Goal: Task Accomplishment & Management: Complete application form

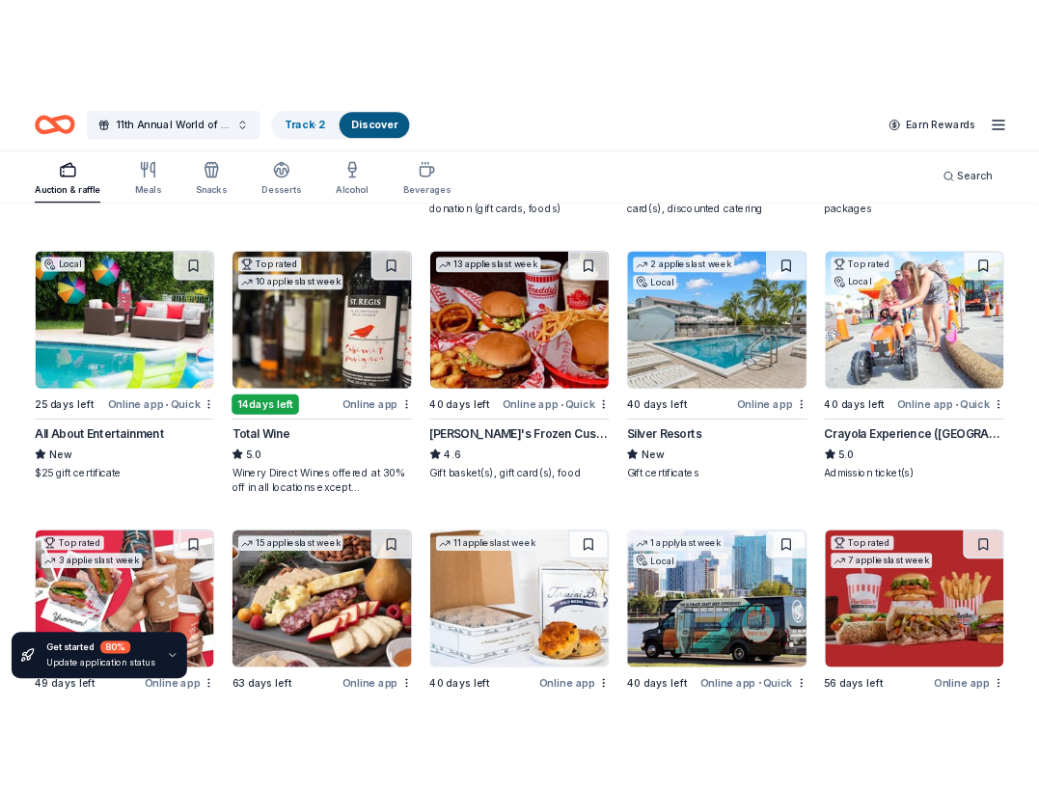
scroll to position [1642, 0]
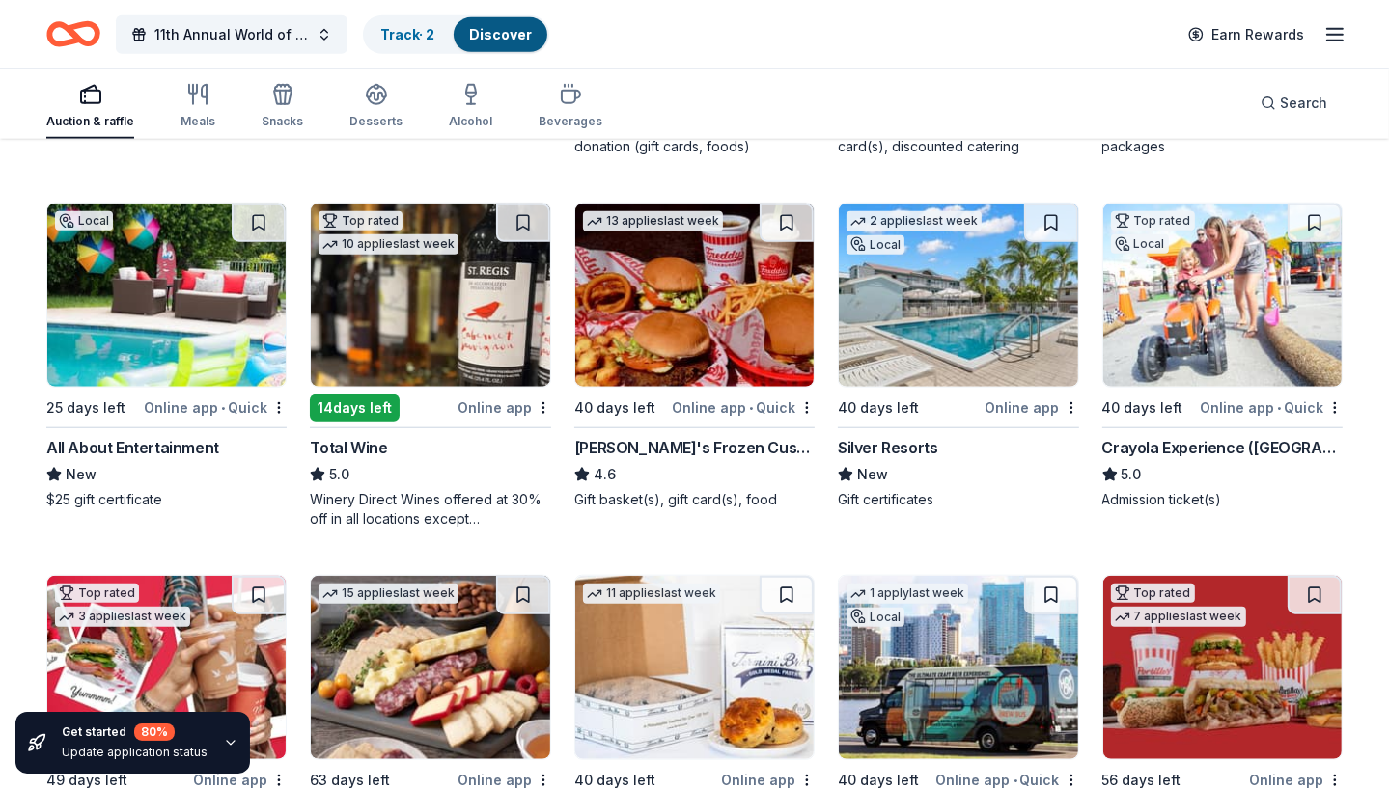
click at [996, 317] on img at bounding box center [958, 295] width 238 height 183
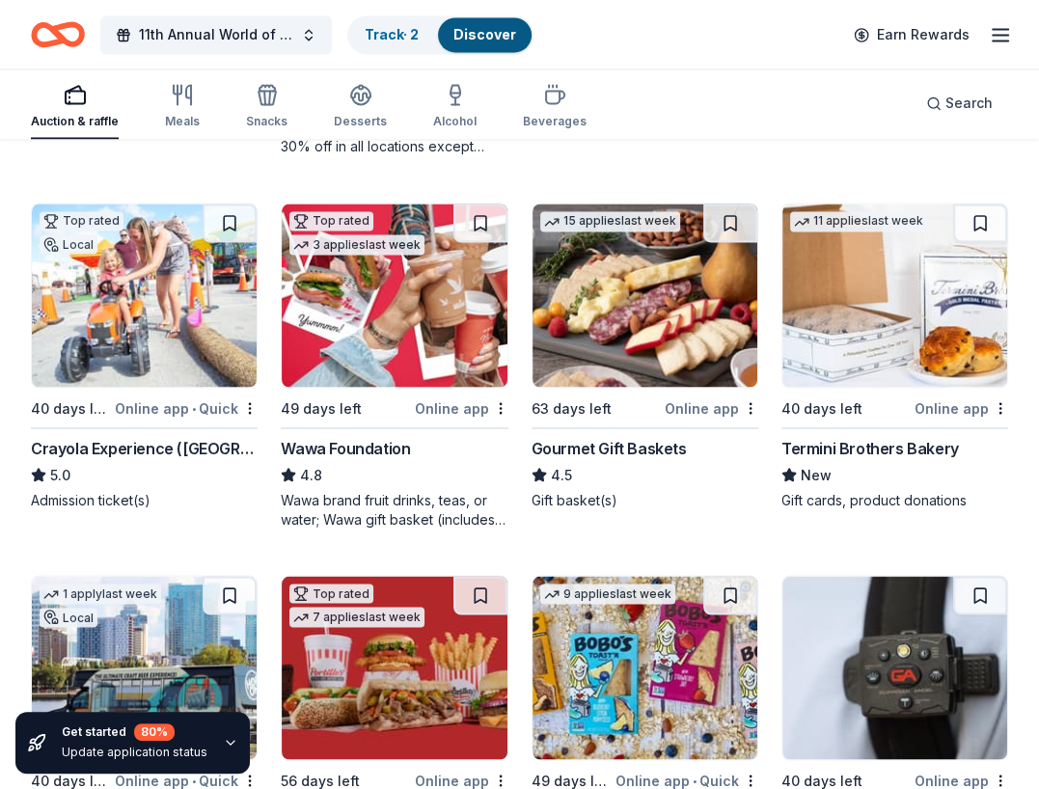
scroll to position [2371, 0]
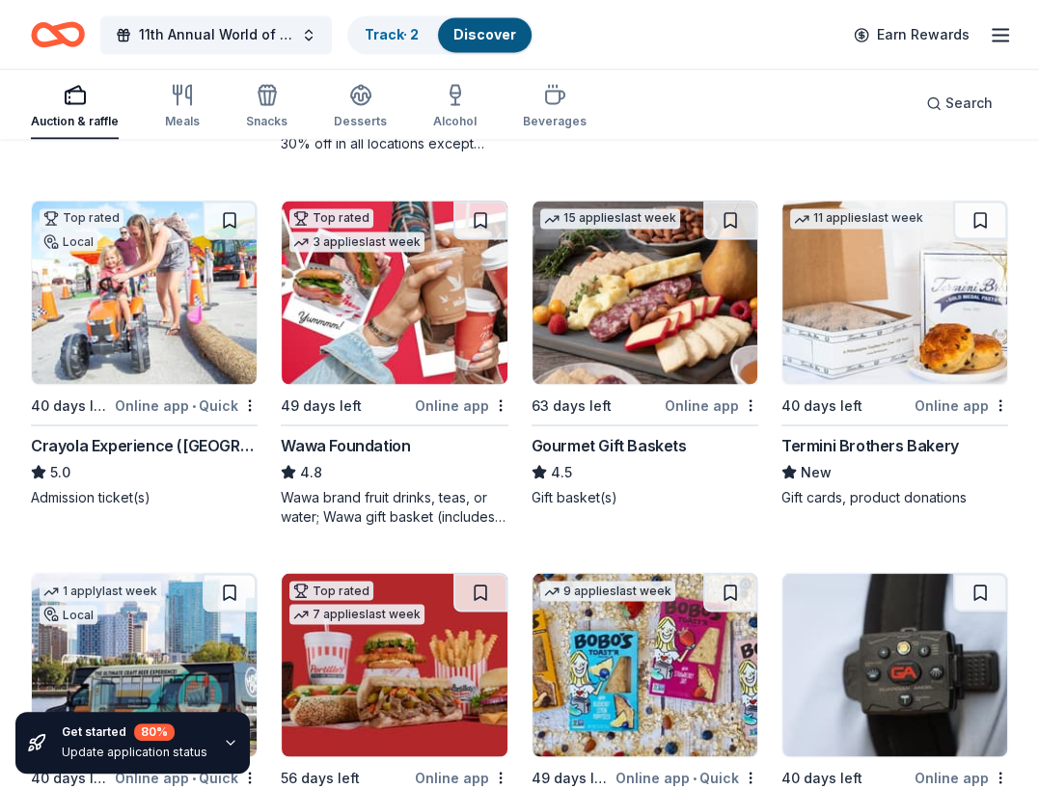
click at [122, 312] on img at bounding box center [144, 292] width 225 height 183
click at [669, 310] on img at bounding box center [645, 292] width 225 height 183
click at [917, 339] on img at bounding box center [895, 292] width 225 height 183
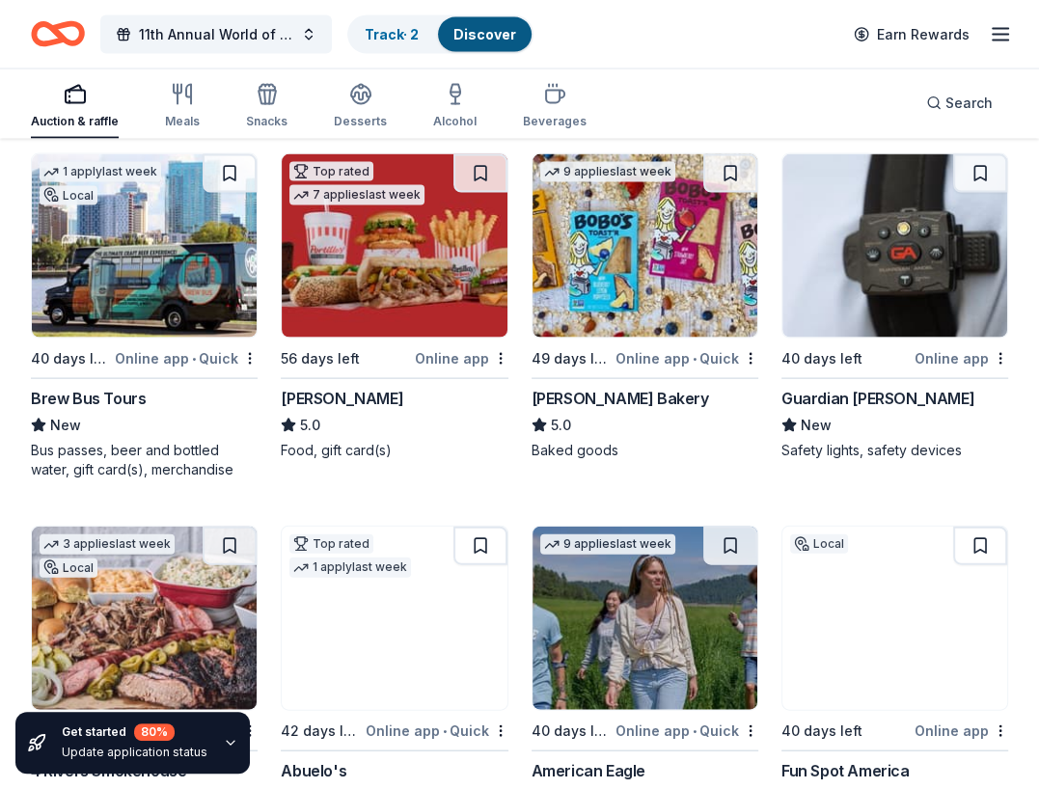
scroll to position [2789, 0]
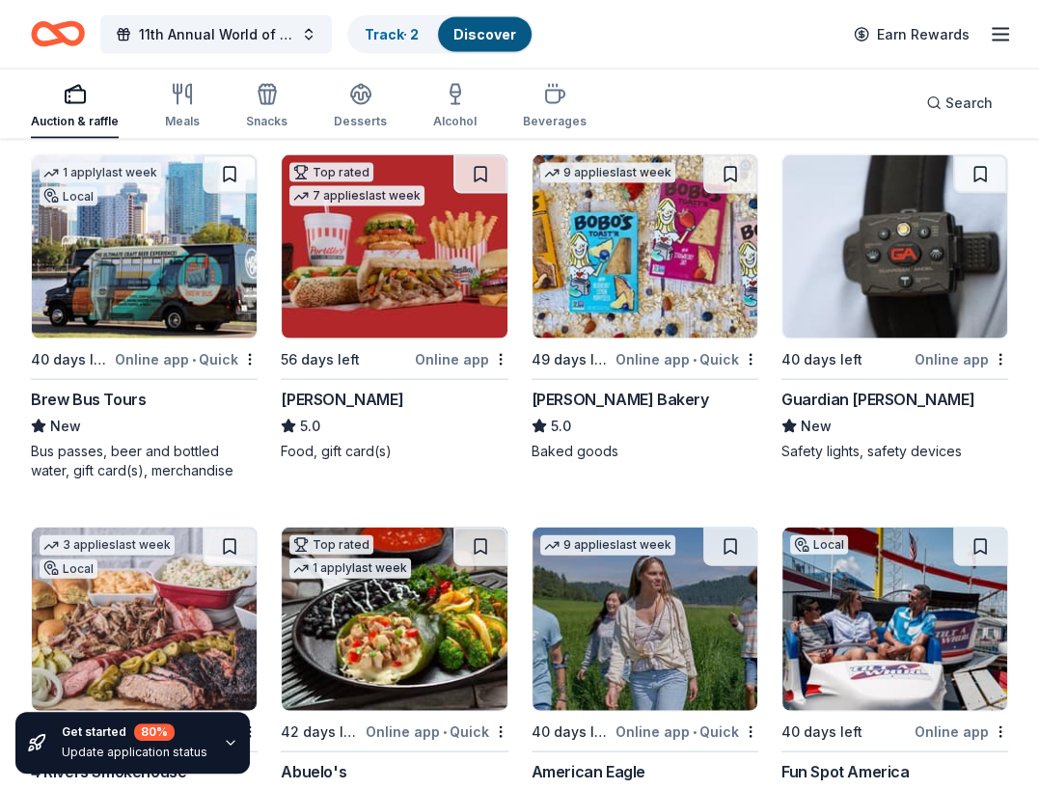
click at [180, 283] on img at bounding box center [144, 246] width 225 height 183
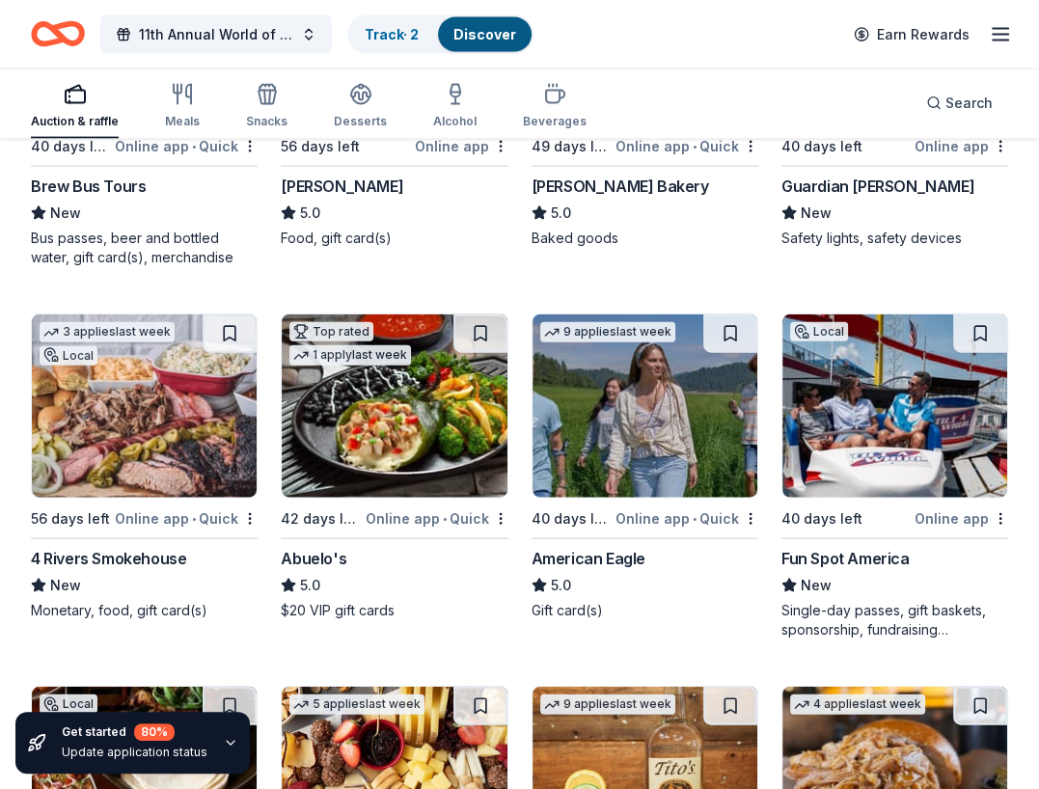
scroll to position [3004, 0]
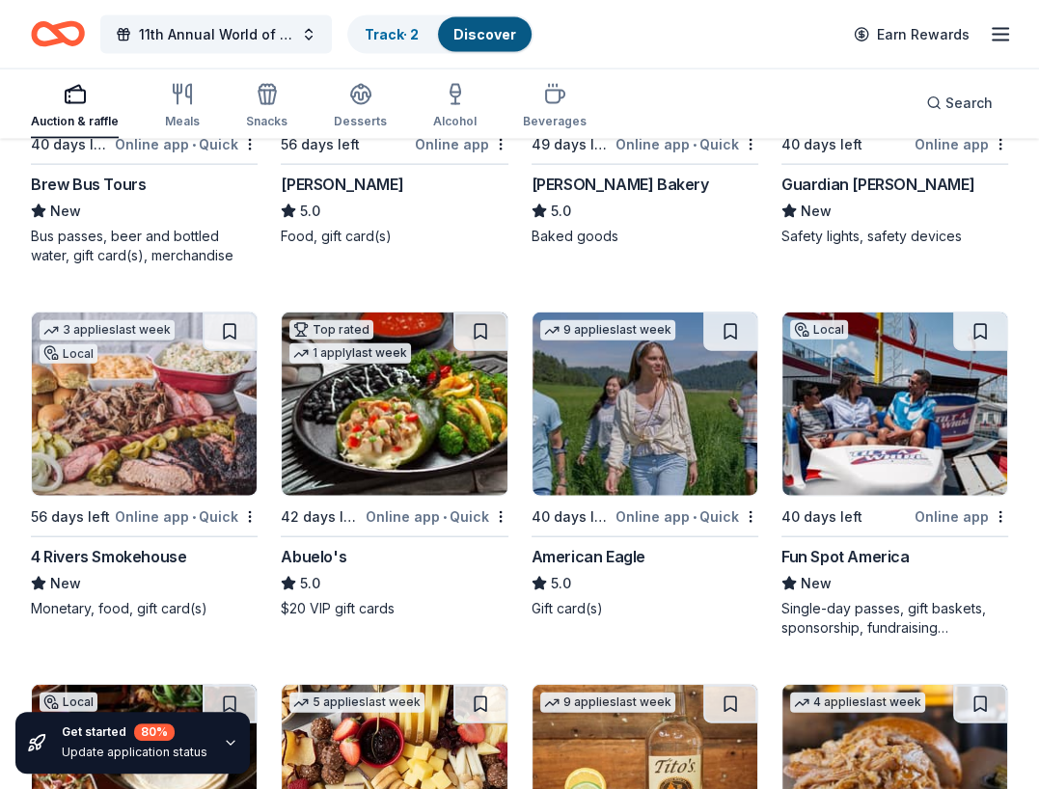
click at [835, 438] on img at bounding box center [895, 404] width 225 height 183
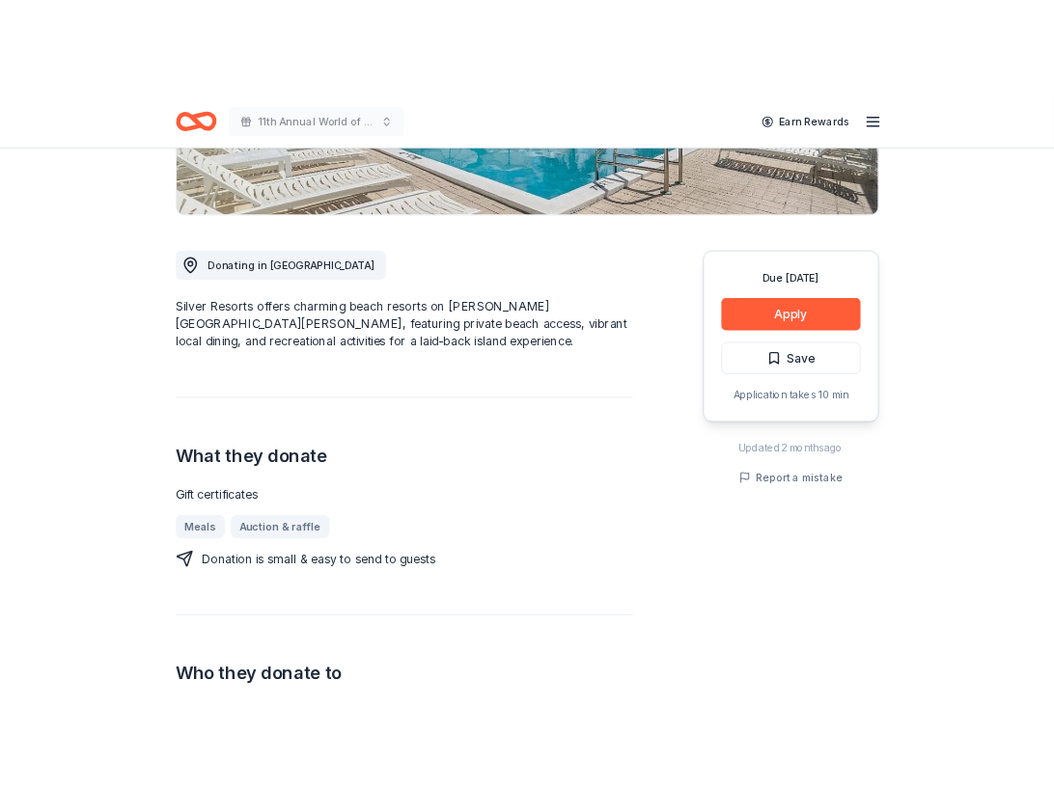
scroll to position [430, 0]
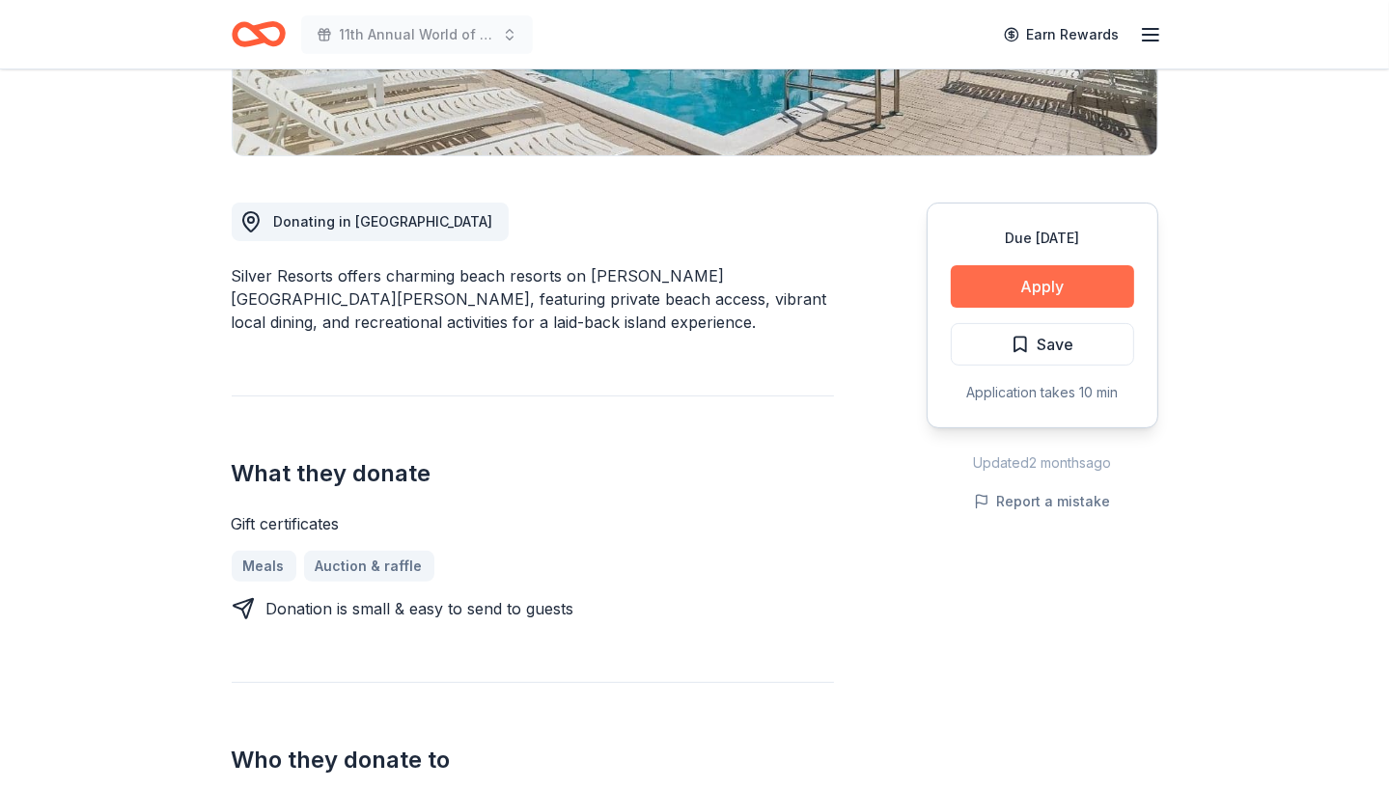
click at [1022, 277] on button "Apply" at bounding box center [1042, 286] width 183 height 42
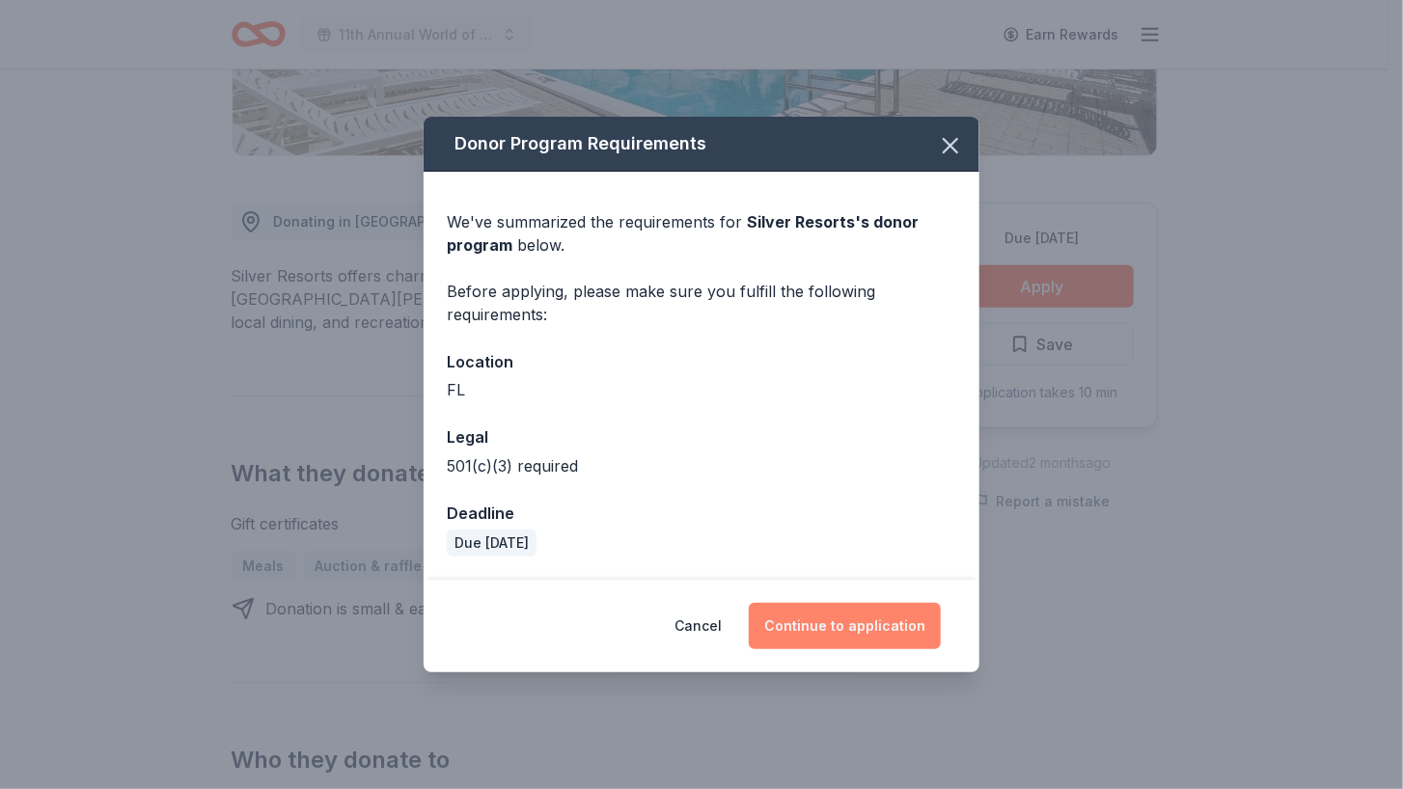
click at [819, 630] on button "Continue to application" at bounding box center [845, 626] width 192 height 46
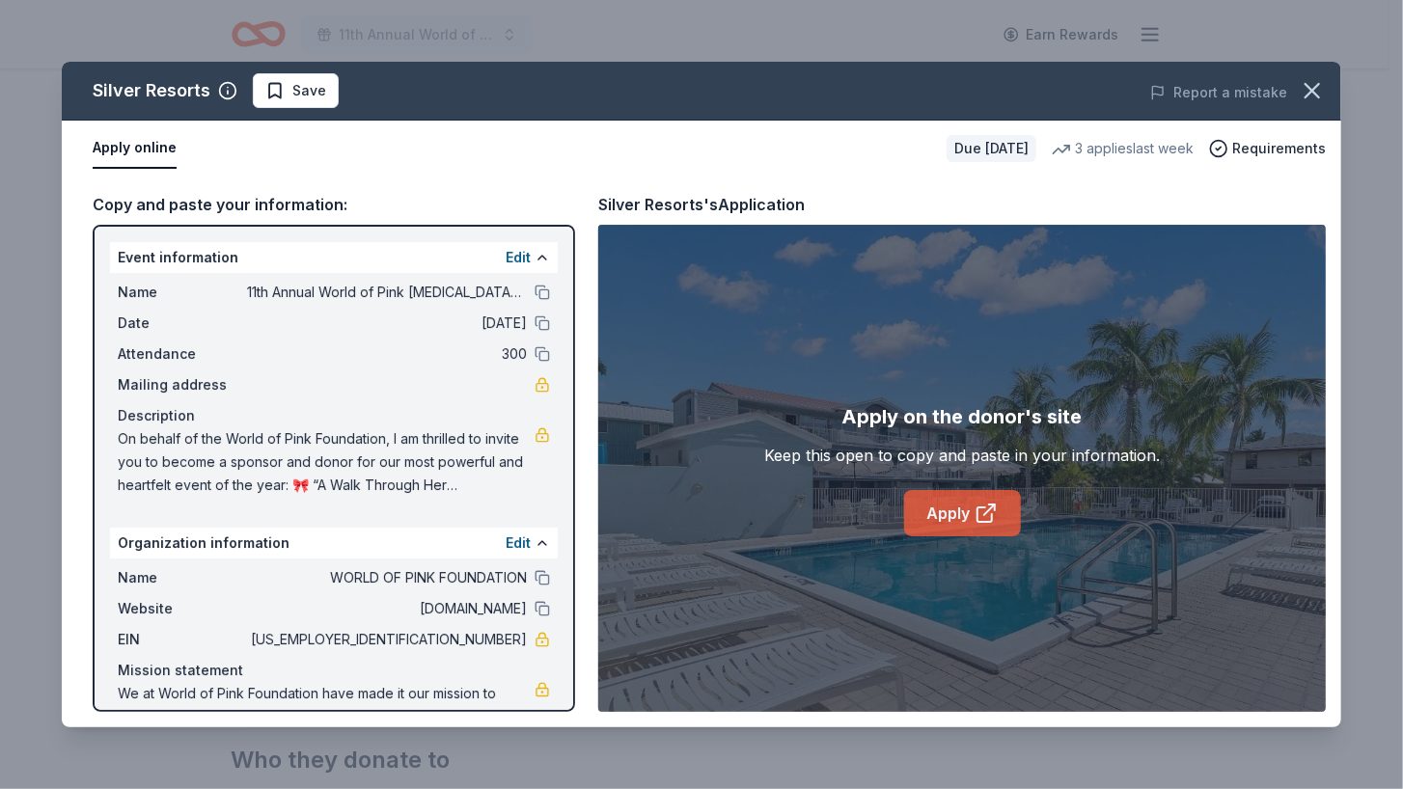
click at [969, 491] on link "Apply" at bounding box center [962, 513] width 117 height 46
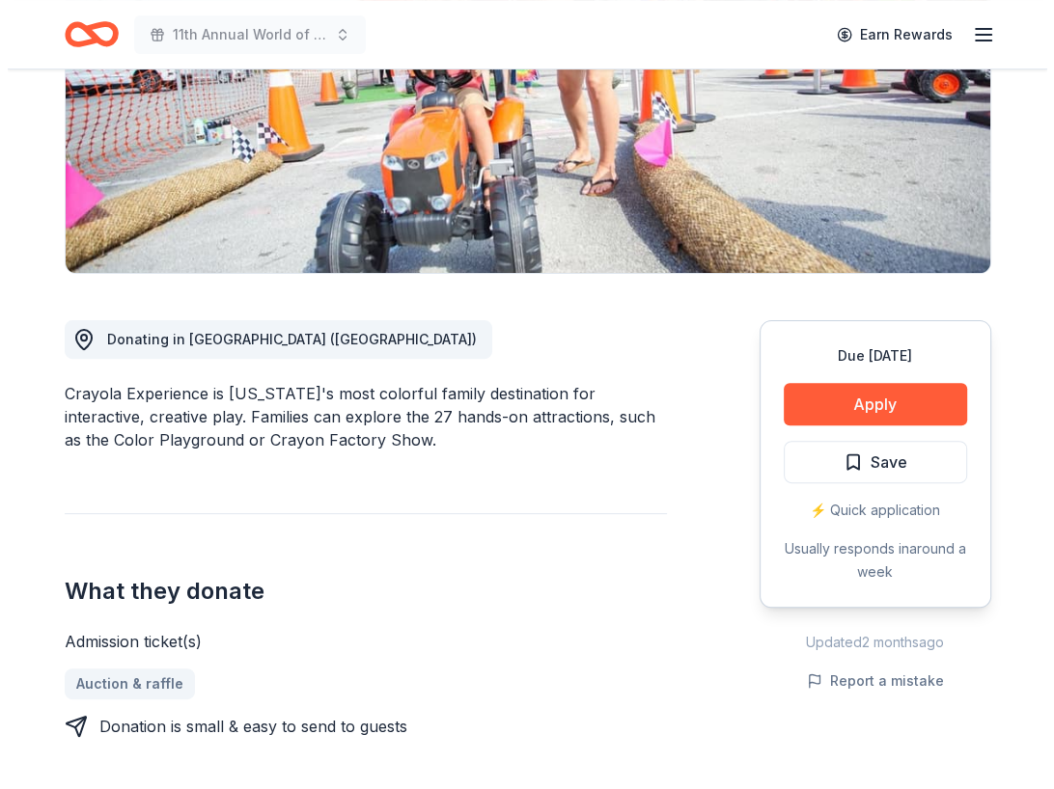
scroll to position [347, 0]
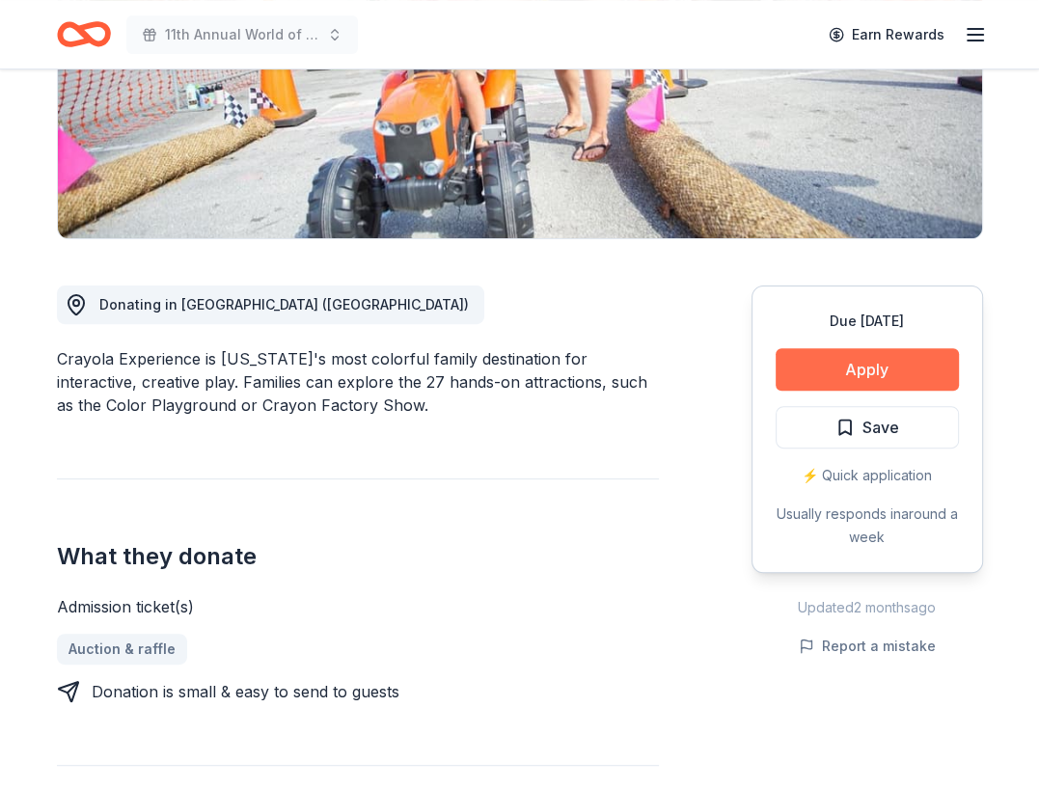
click at [864, 360] on button "Apply" at bounding box center [867, 369] width 183 height 42
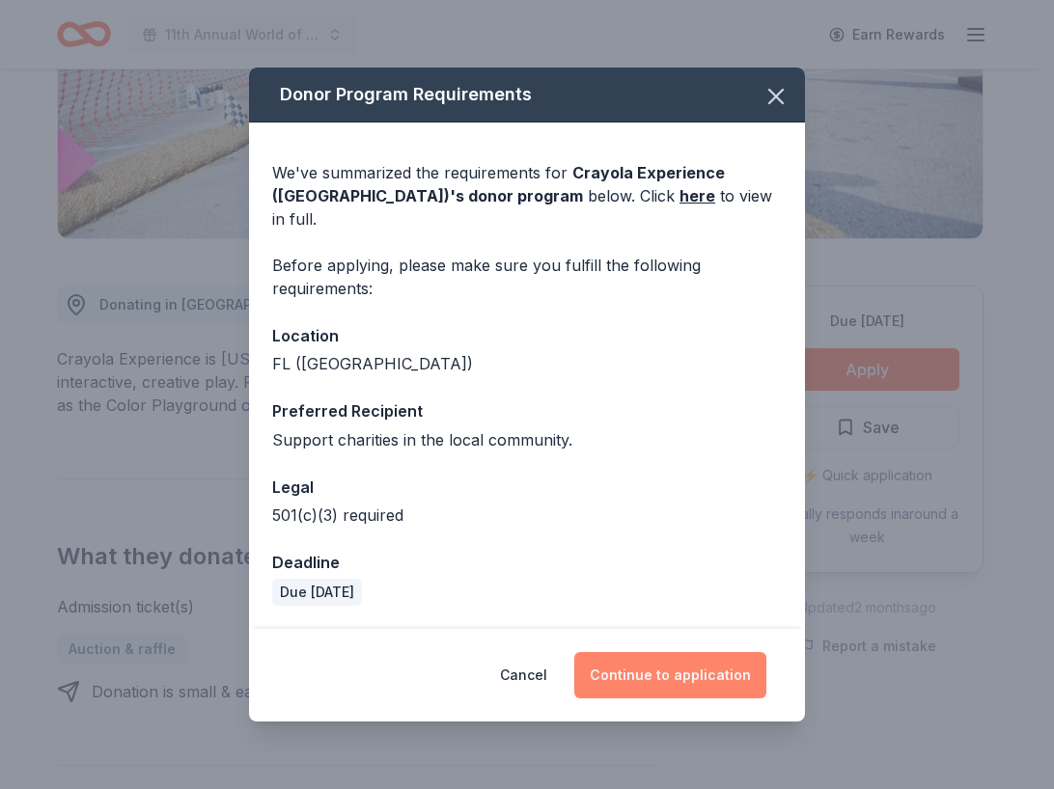
click at [656, 657] on button "Continue to application" at bounding box center [670, 675] width 192 height 46
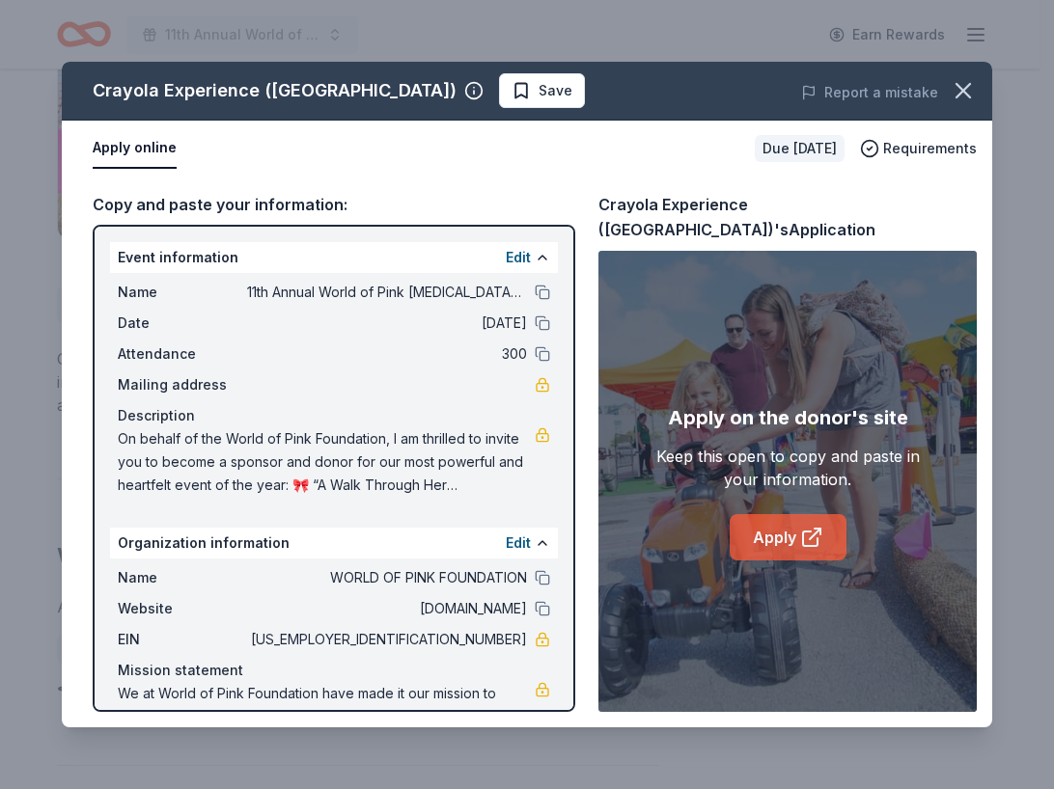
click at [770, 520] on link "Apply" at bounding box center [788, 537] width 117 height 46
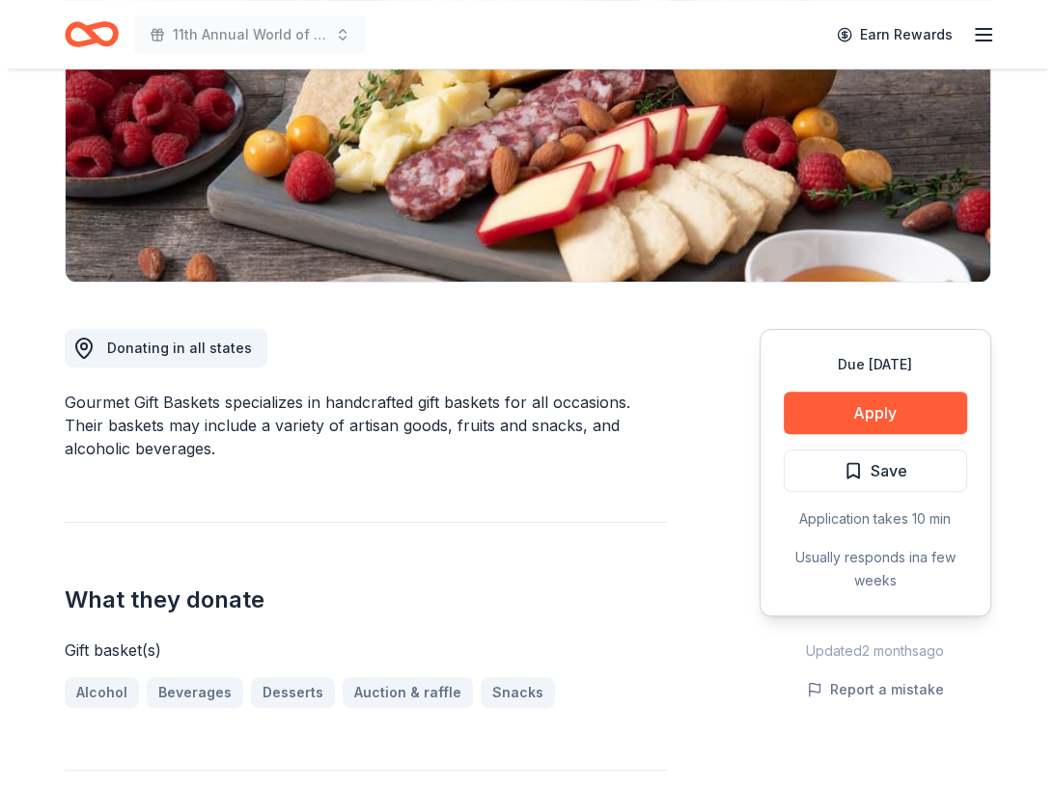
scroll to position [308, 0]
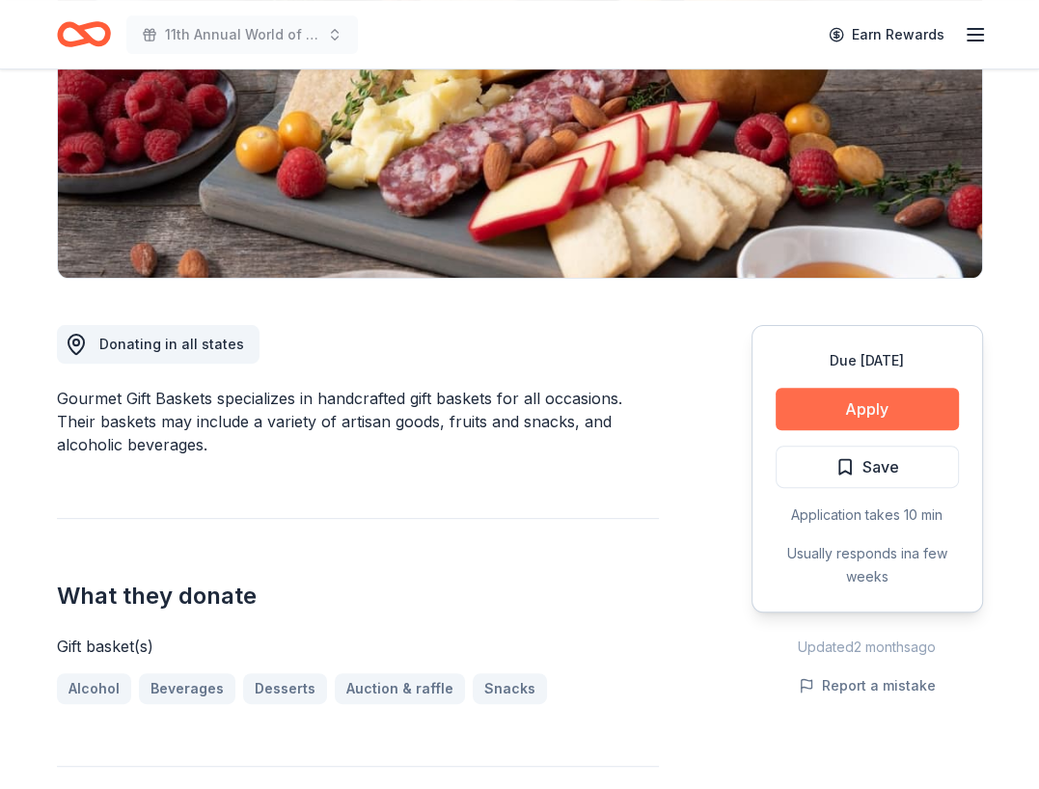
click at [861, 395] on button "Apply" at bounding box center [867, 409] width 183 height 42
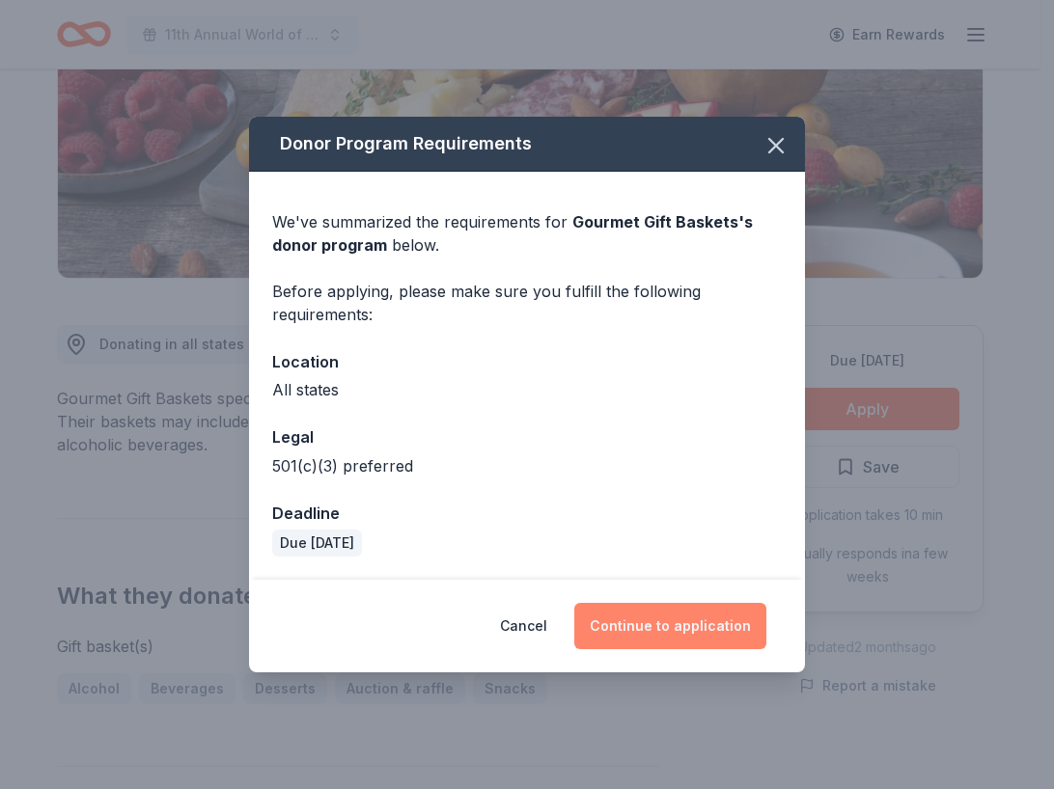
click at [652, 630] on button "Continue to application" at bounding box center [670, 626] width 192 height 46
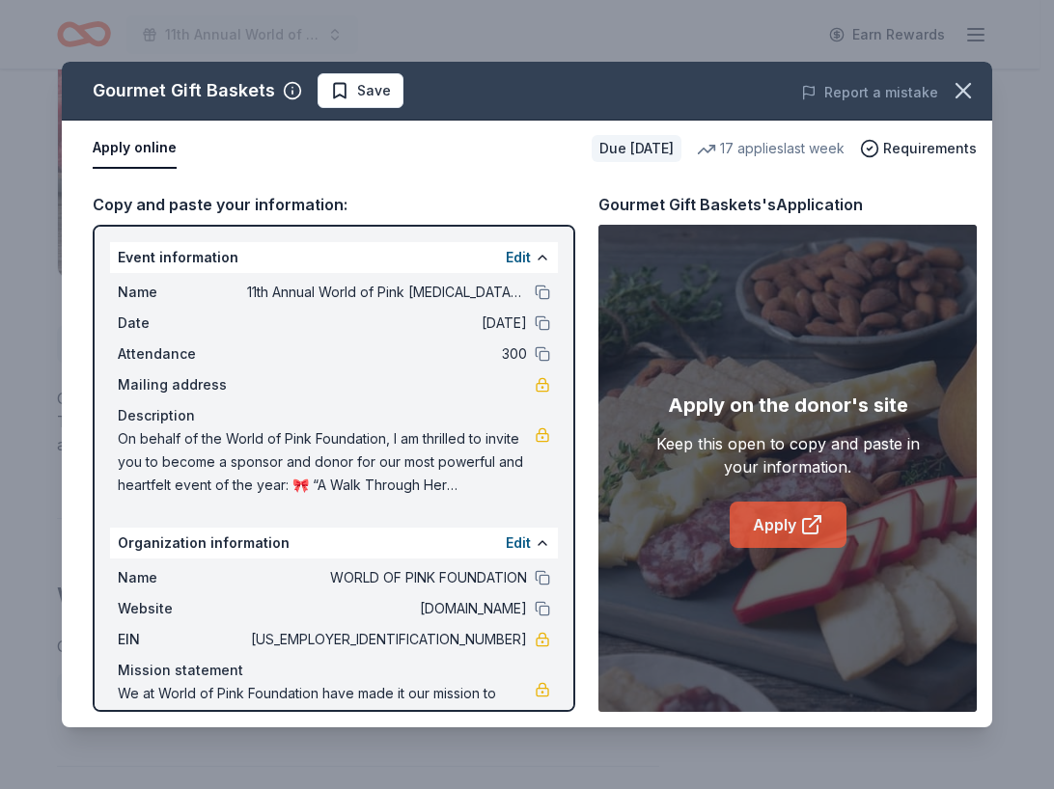
click at [760, 516] on link "Apply" at bounding box center [788, 525] width 117 height 46
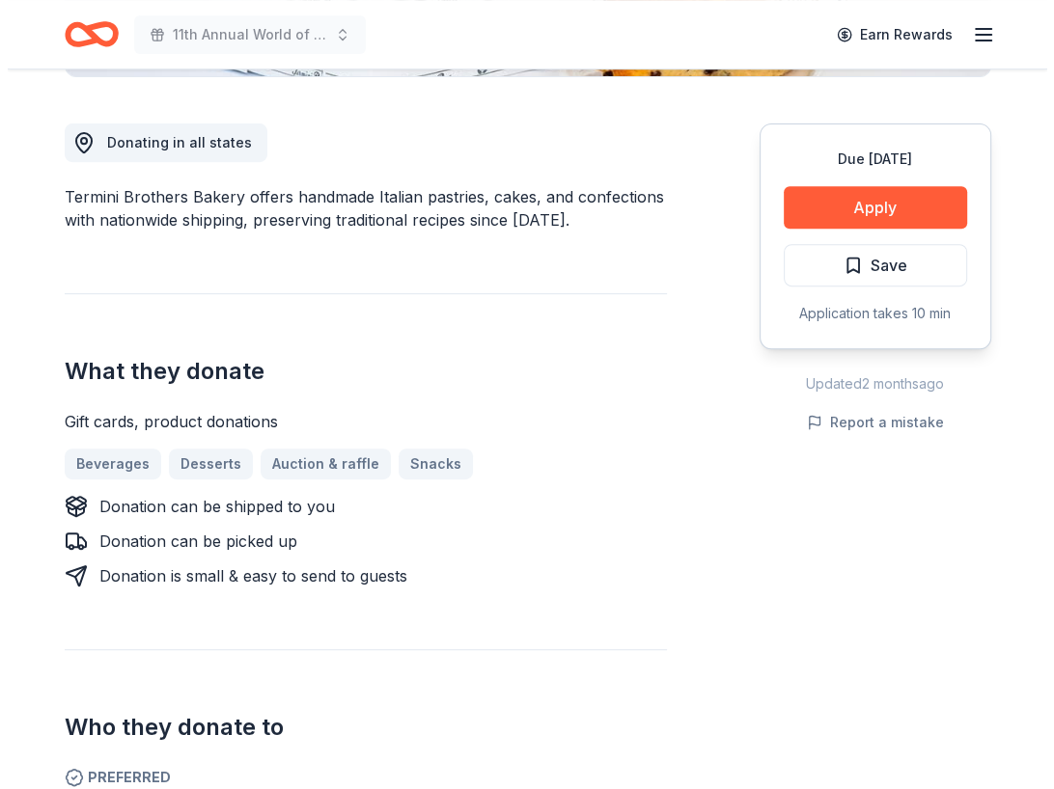
scroll to position [510, 0]
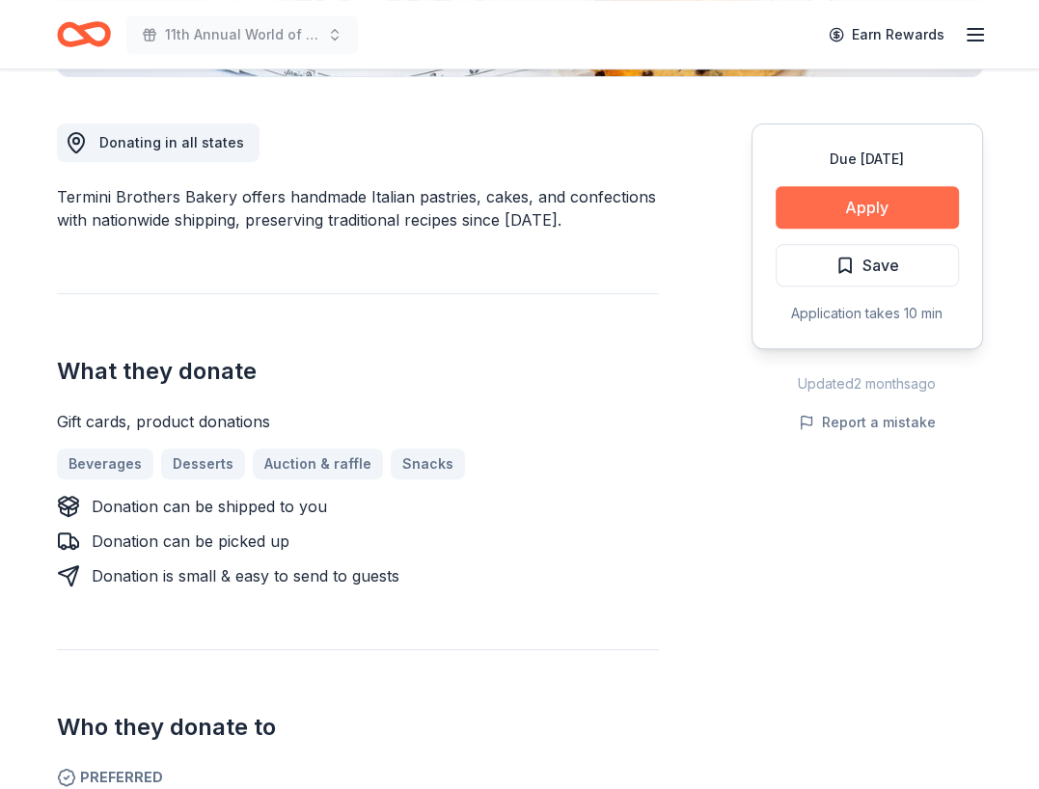
click at [900, 203] on button "Apply" at bounding box center [867, 207] width 183 height 42
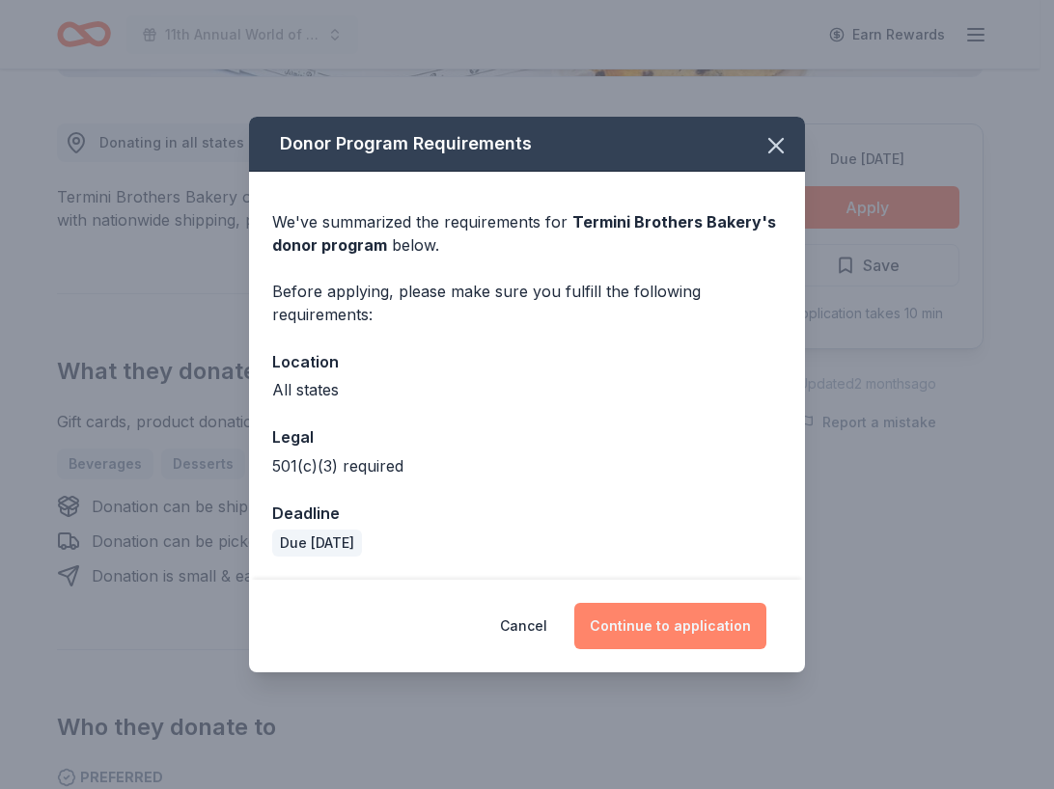
click at [672, 635] on button "Continue to application" at bounding box center [670, 626] width 192 height 46
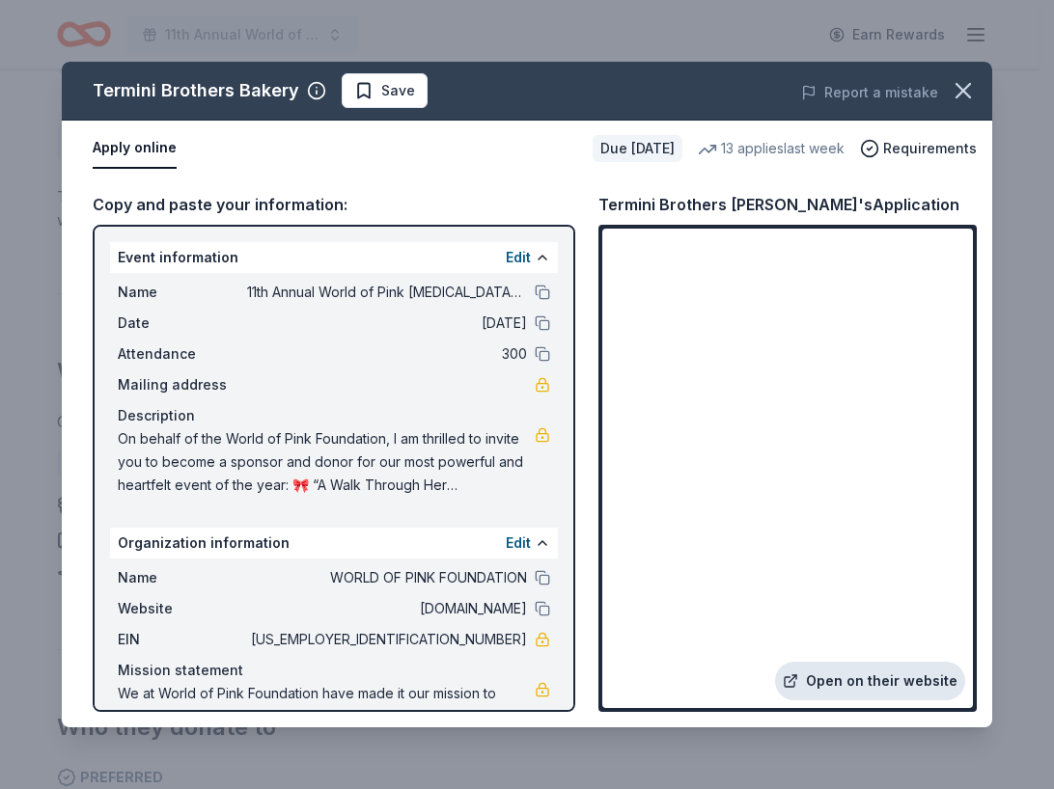
click at [857, 677] on link "Open on their website" at bounding box center [870, 681] width 190 height 39
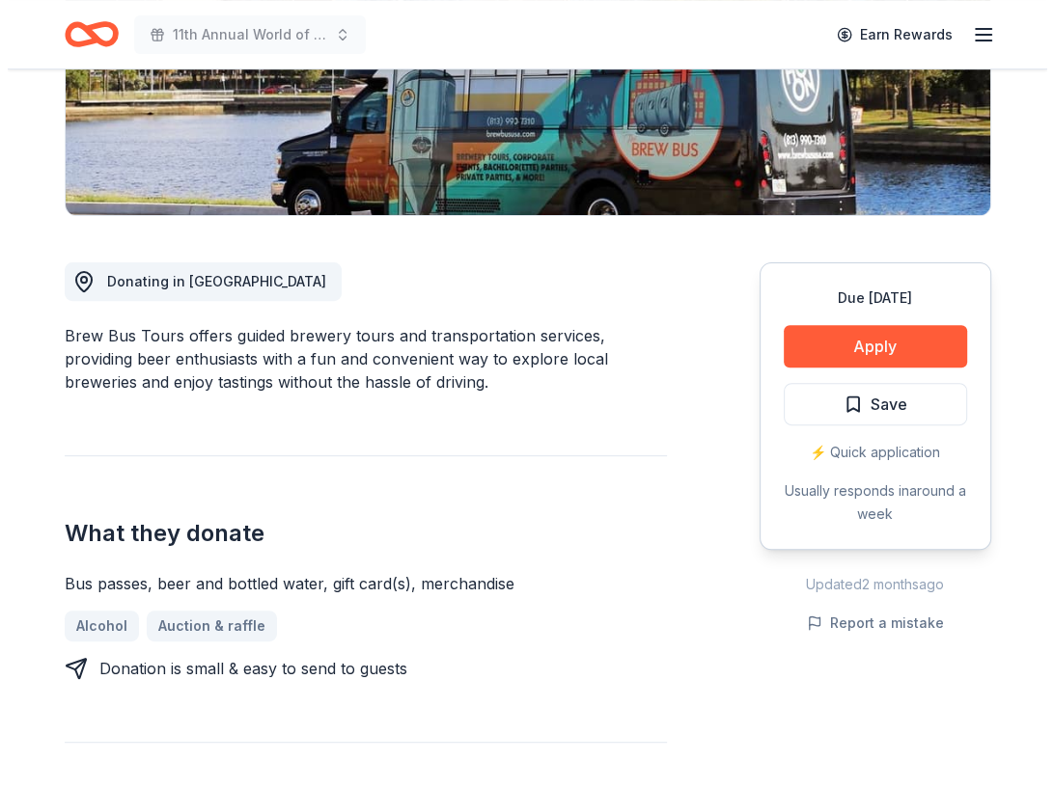
scroll to position [371, 0]
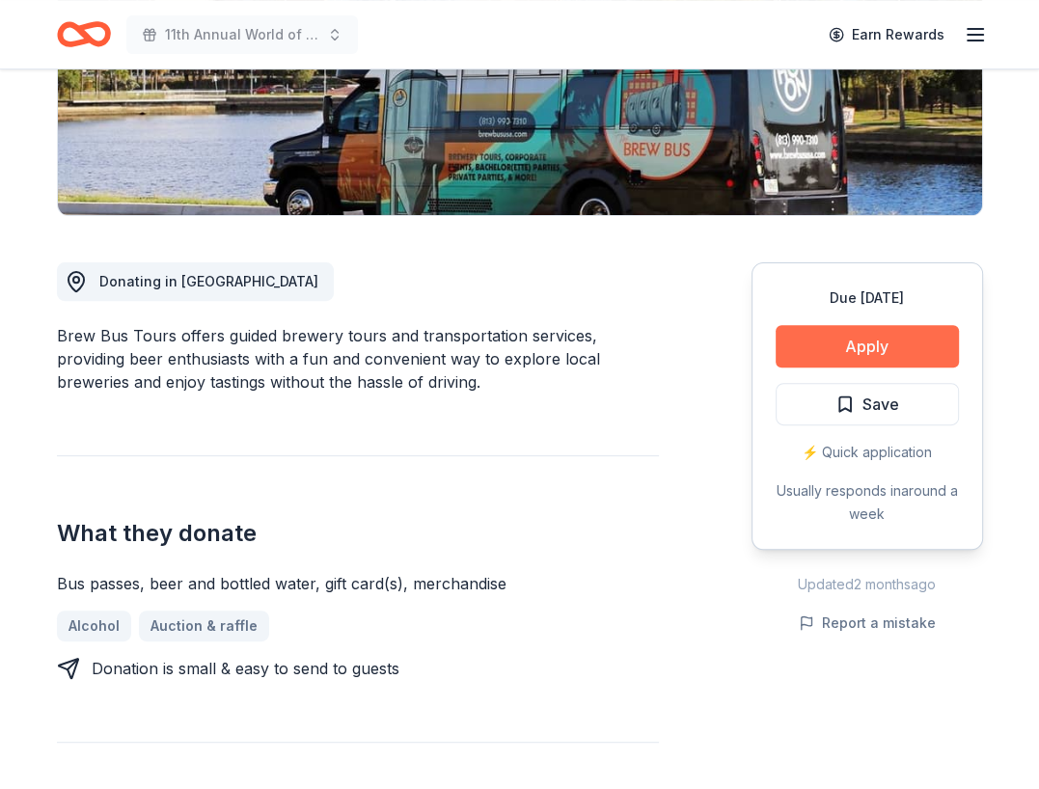
click at [861, 338] on button "Apply" at bounding box center [867, 346] width 183 height 42
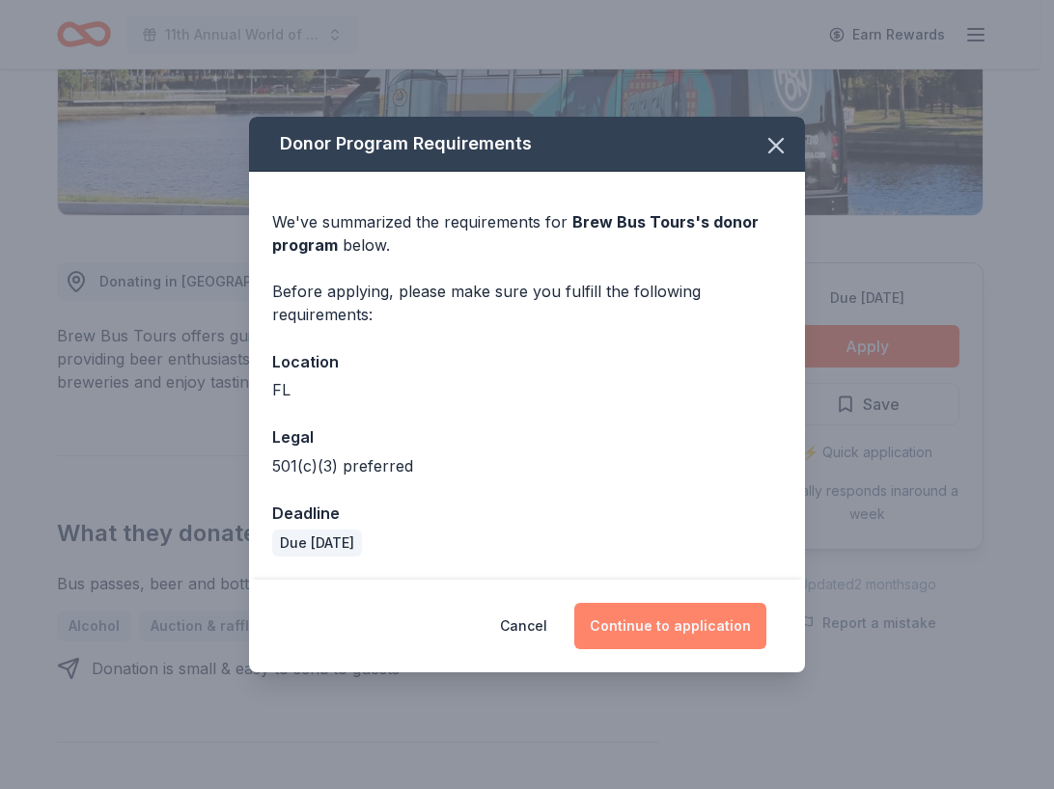
click at [697, 623] on button "Continue to application" at bounding box center [670, 626] width 192 height 46
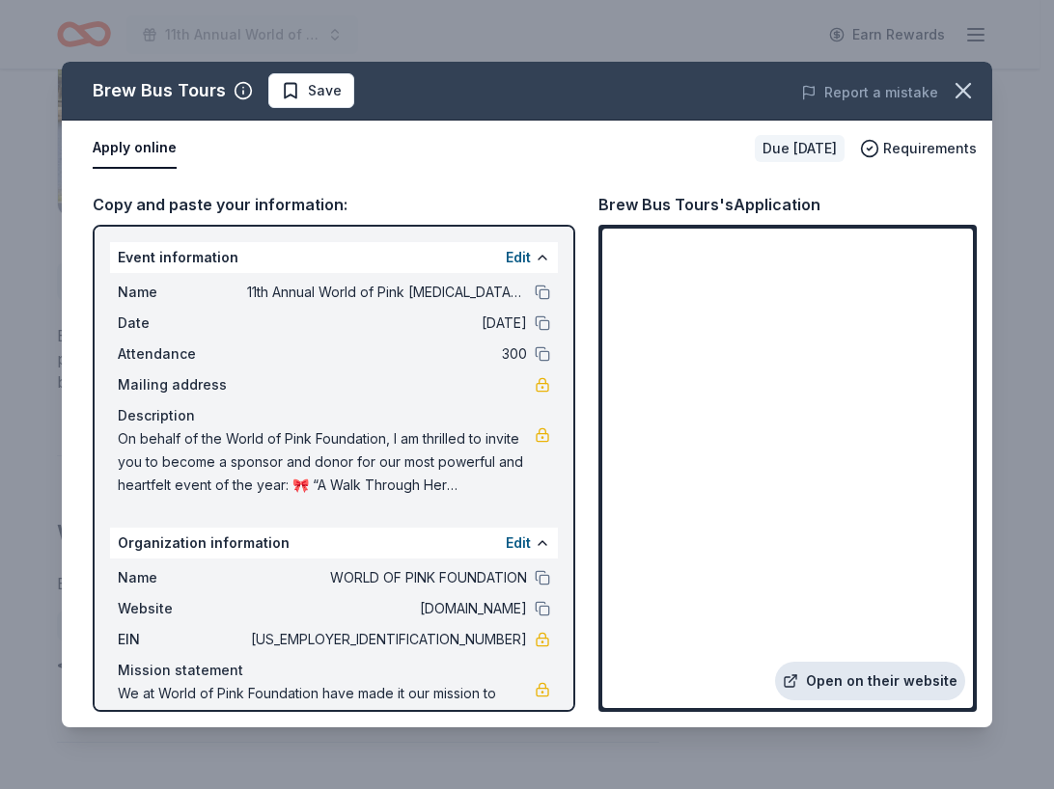
click at [828, 666] on link "Open on their website" at bounding box center [870, 681] width 190 height 39
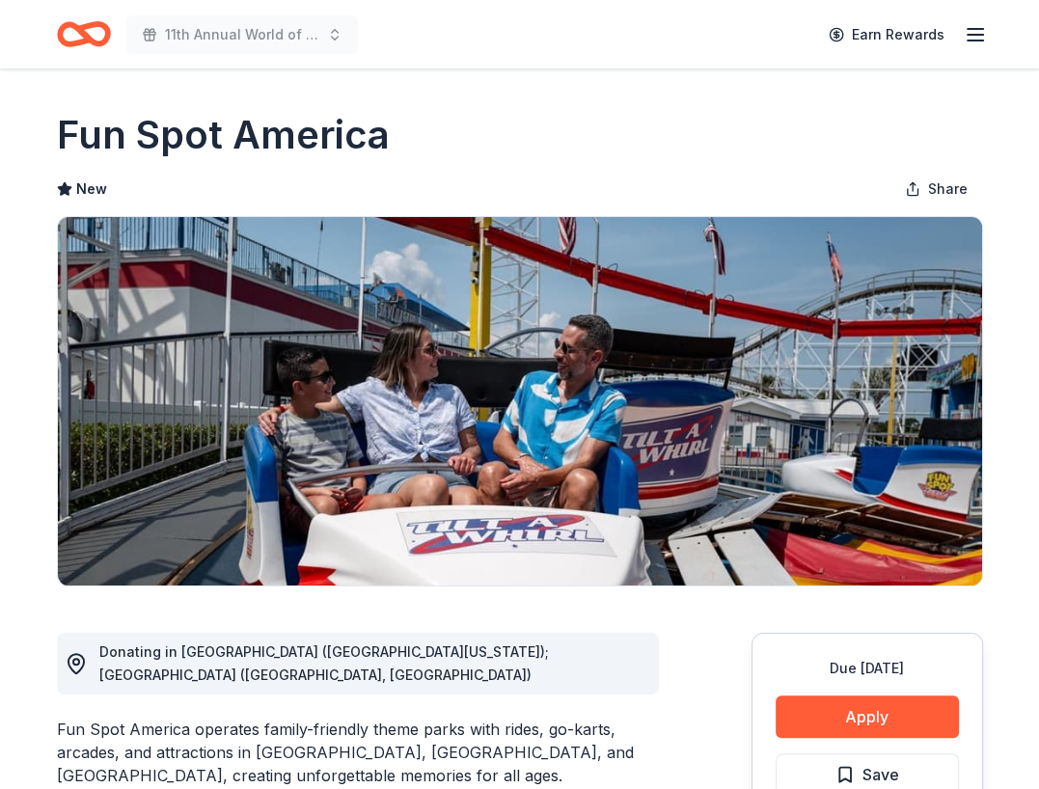
click at [535, 718] on div "Fun Spot America operates family-friendly theme parks with rides, go-karts, arc…" at bounding box center [358, 752] width 602 height 69
click at [463, 114] on div "Fun Spot America" at bounding box center [520, 135] width 926 height 54
